Goal: Task Accomplishment & Management: Use online tool/utility

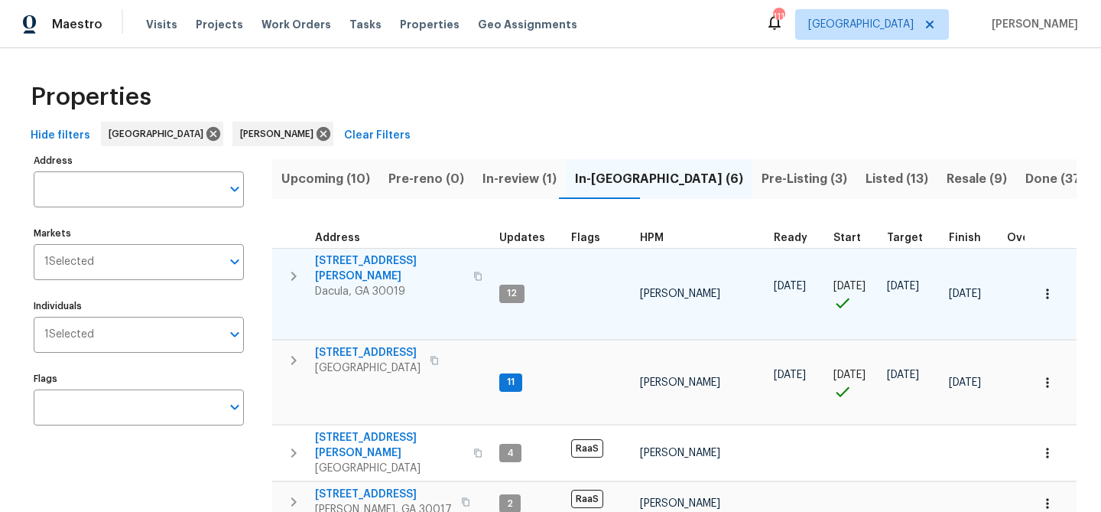
click at [376, 262] on span "[STREET_ADDRESS][PERSON_NAME]" at bounding box center [389, 268] width 149 height 31
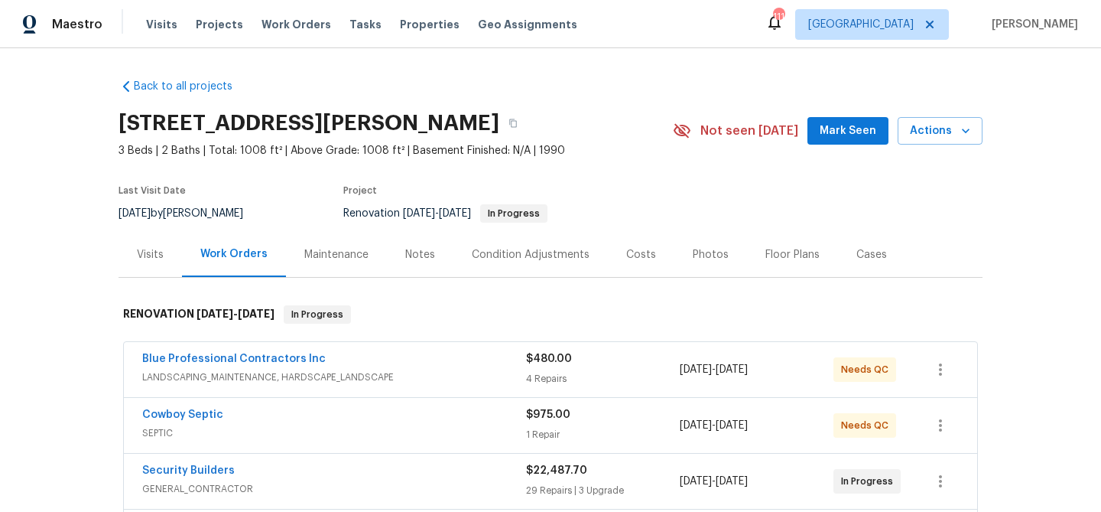
scroll to position [639, 0]
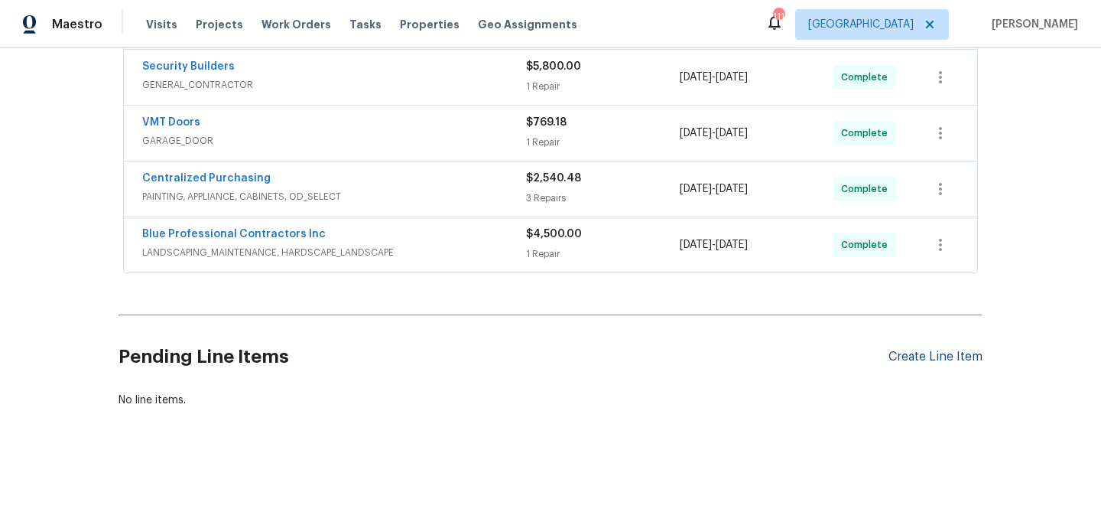
click at [933, 356] on div "Create Line Item" at bounding box center [936, 357] width 94 height 15
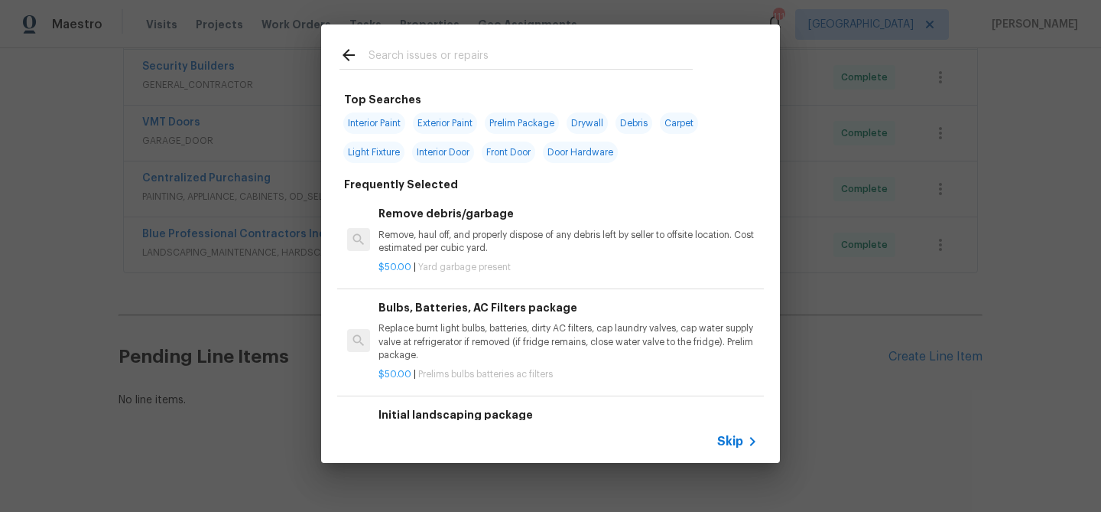
click at [486, 63] on input "text" at bounding box center [531, 57] width 324 height 23
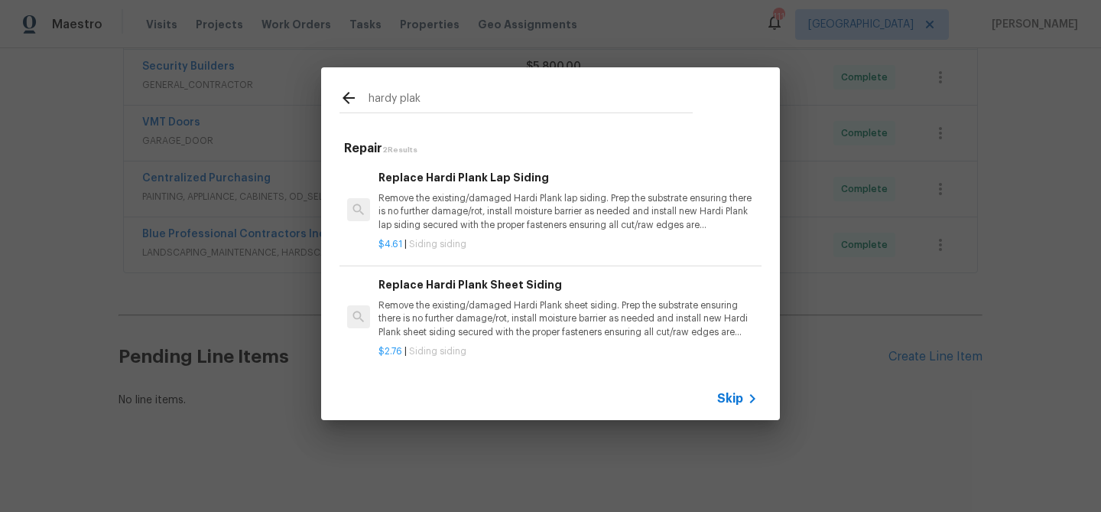
type input "hardy plak"
click at [482, 203] on p "Remove the existing/damaged Hardi Plank lap siding. Prep the substrate ensuring…" at bounding box center [568, 211] width 379 height 39
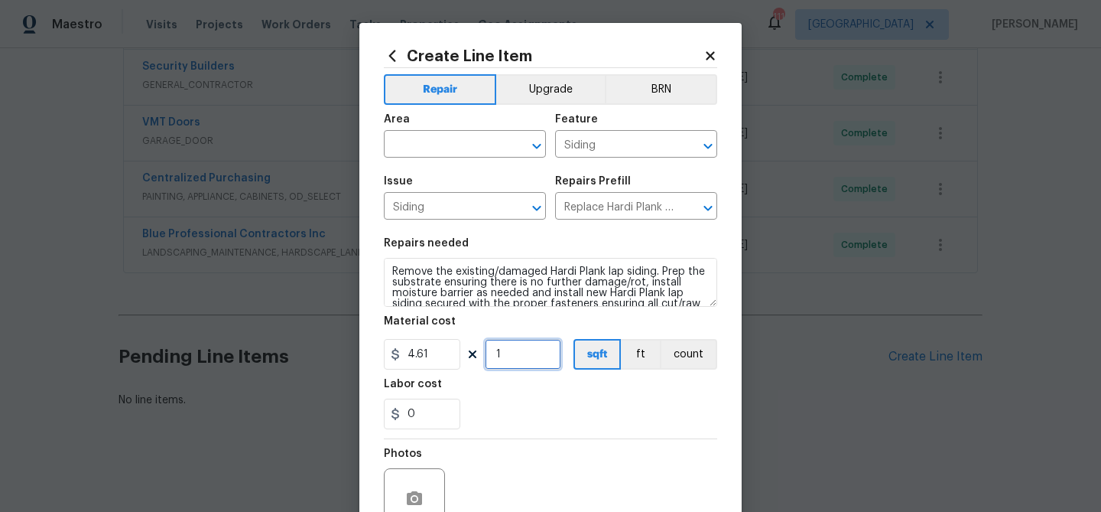
click at [520, 350] on input "1" at bounding box center [523, 354] width 76 height 31
click at [551, 398] on div "Labor cost" at bounding box center [550, 389] width 333 height 20
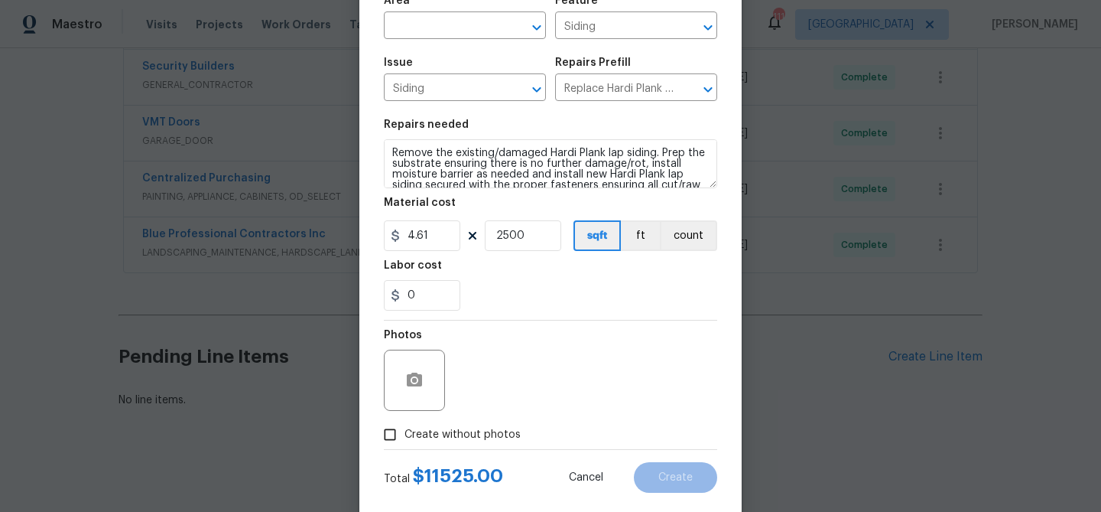
scroll to position [111, 0]
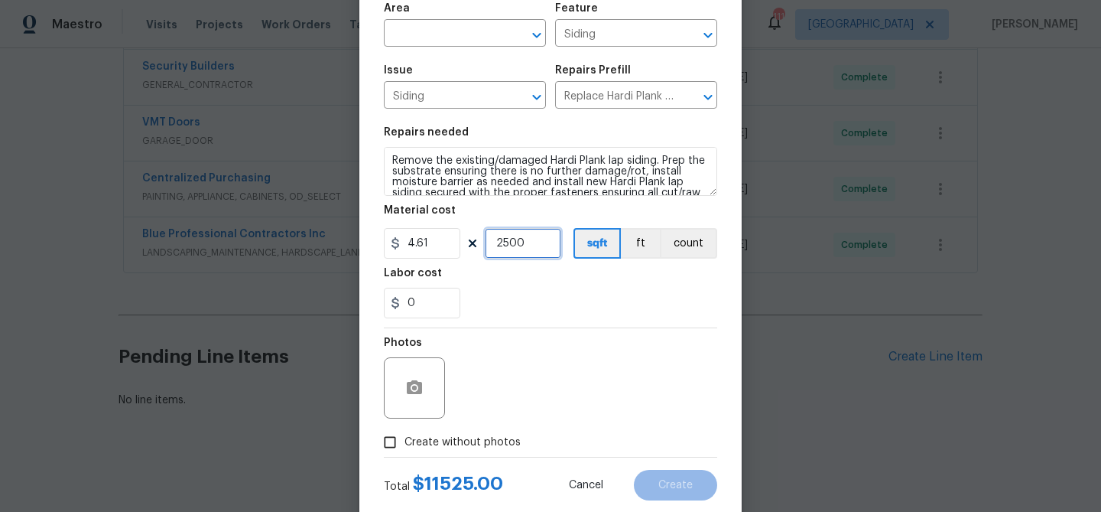
click at [514, 255] on input "2500" at bounding box center [523, 243] width 76 height 31
type input "2000"
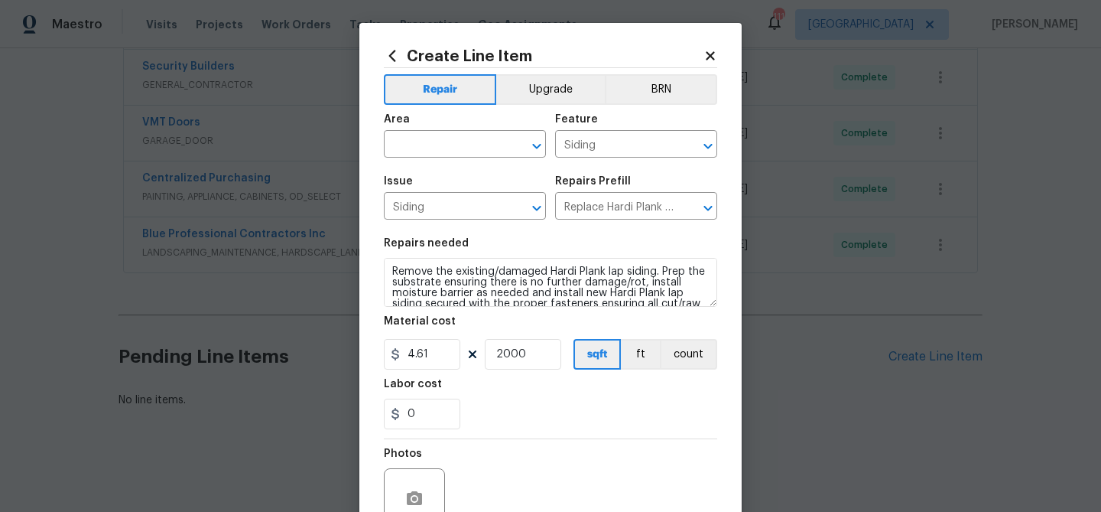
click at [385, 57] on icon at bounding box center [392, 55] width 17 height 17
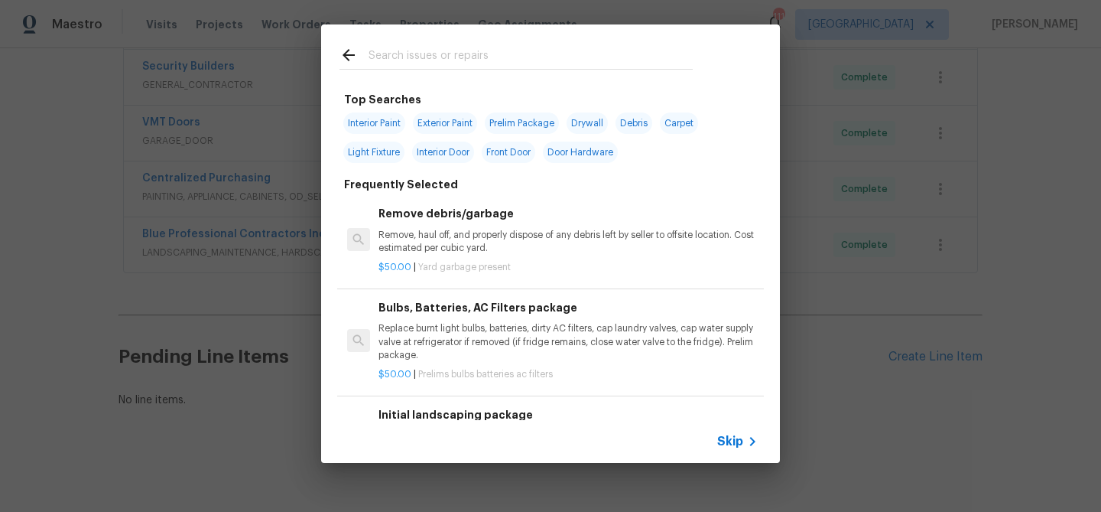
click at [459, 116] on span "Exterior Paint" at bounding box center [445, 122] width 64 height 21
type input "Exterior Paint"
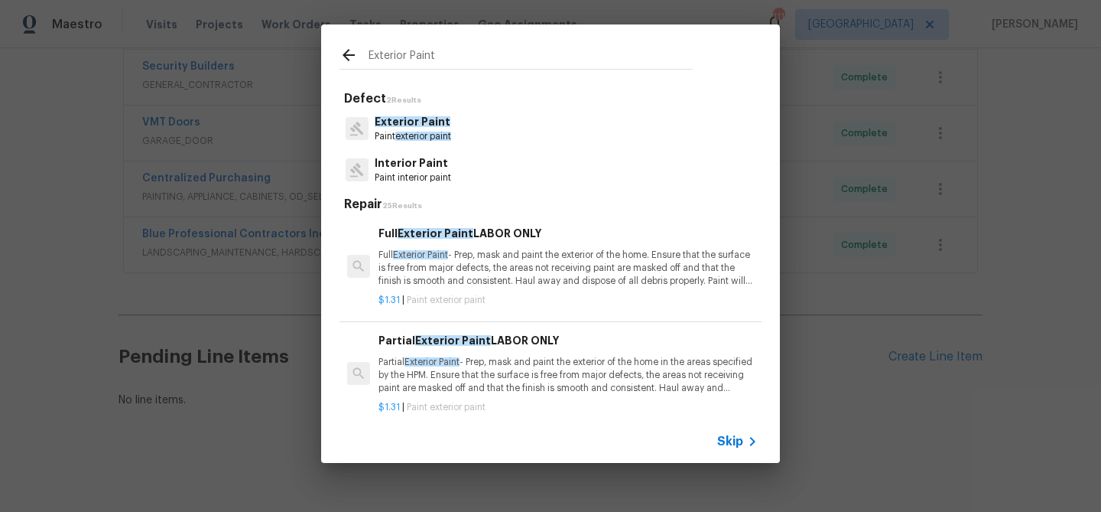
click at [467, 258] on p "Full Exterior Paint - Prep, mask and paint the exterior of the home. Ensure tha…" at bounding box center [568, 268] width 379 height 39
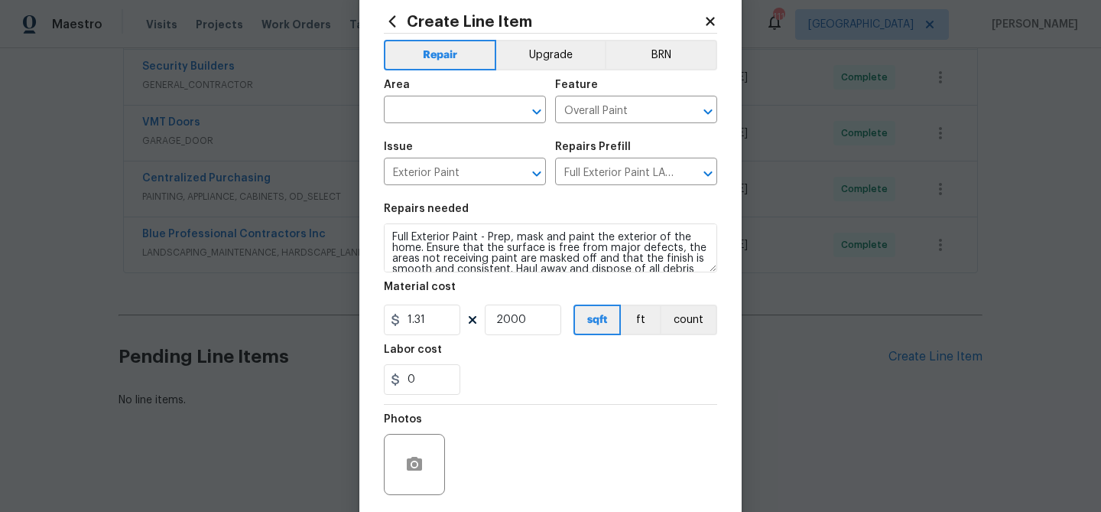
scroll to position [36, 0]
click at [509, 322] on input "2000" at bounding box center [523, 318] width 76 height 31
type input "2500"
click at [545, 369] on div "0" at bounding box center [550, 378] width 333 height 31
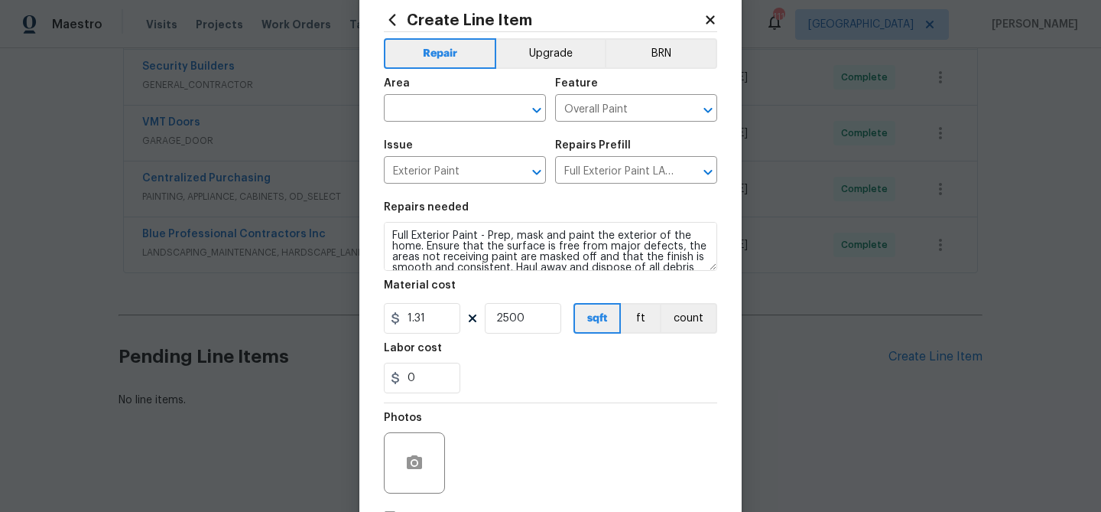
scroll to position [148, 0]
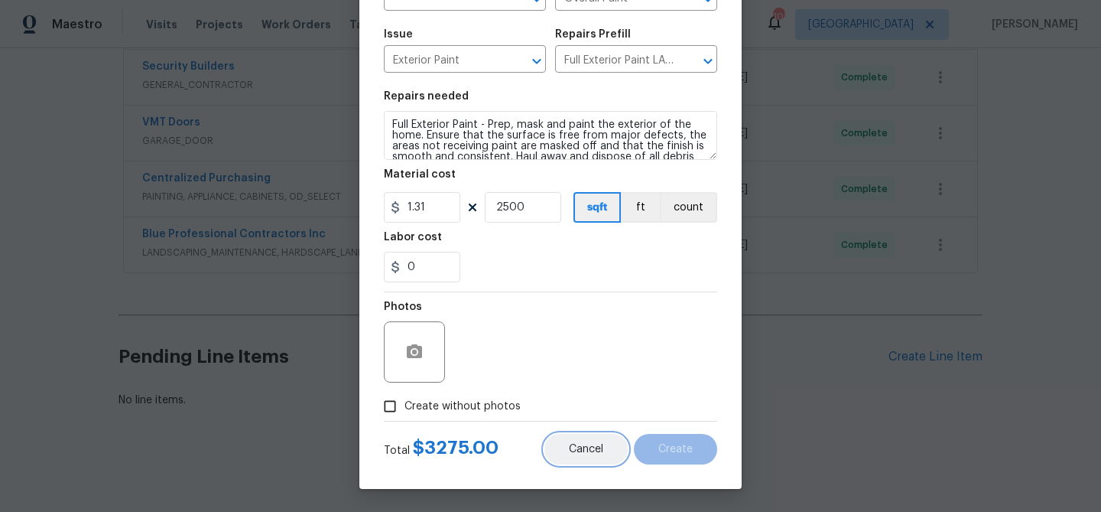
click at [587, 444] on span "Cancel" at bounding box center [586, 449] width 34 height 11
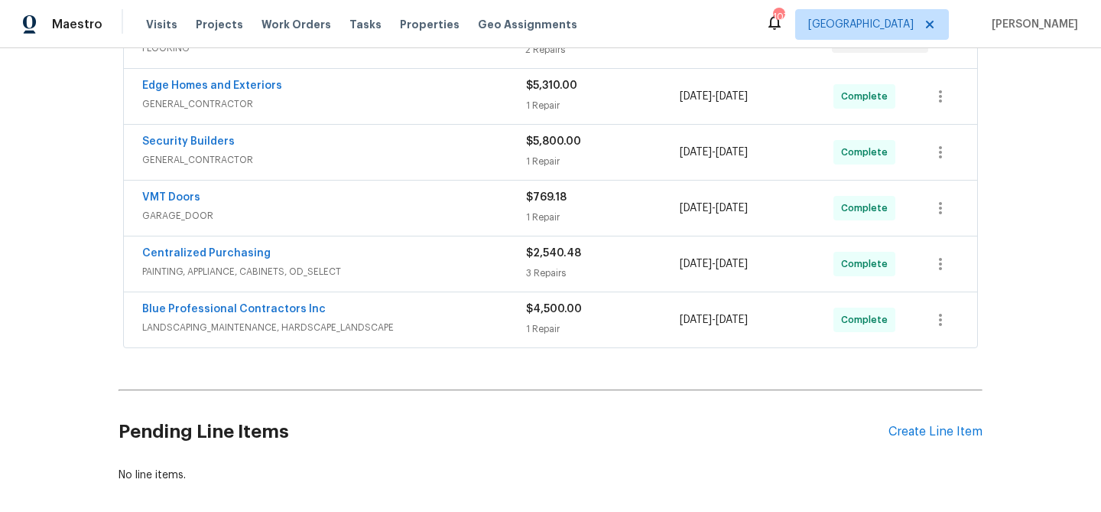
scroll to position [564, 0]
